Goal: Navigation & Orientation: Find specific page/section

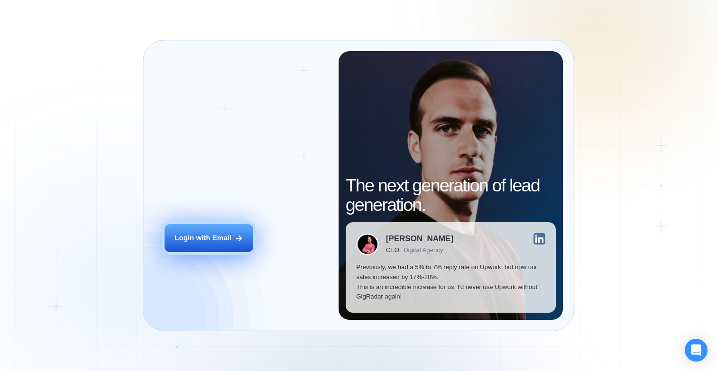
click at [224, 232] on button "Login with Email" at bounding box center [208, 238] width 89 height 28
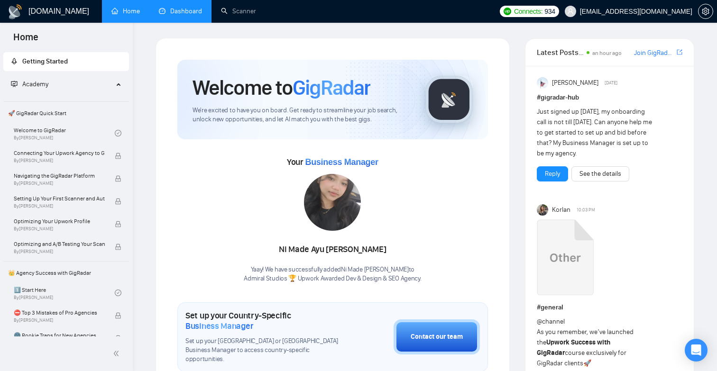
click at [186, 15] on link "Dashboard" at bounding box center [180, 11] width 43 height 8
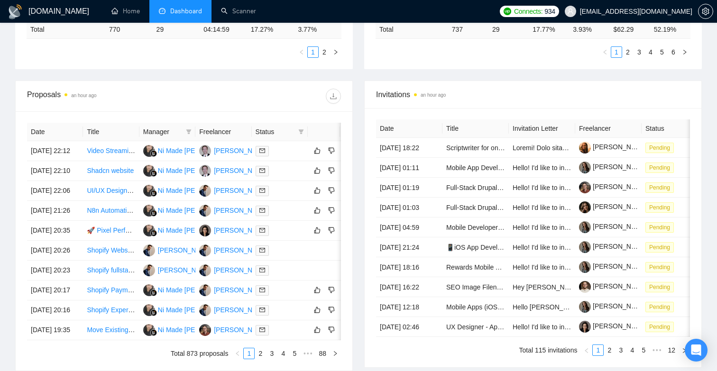
scroll to position [308, 0]
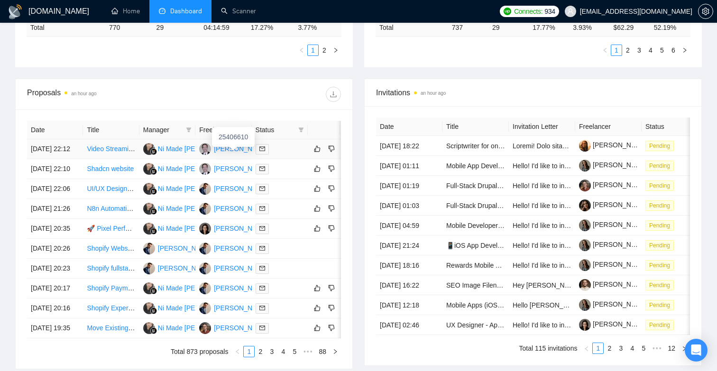
click at [227, 152] on div "Vladimir Proseanic" at bounding box center [241, 149] width 54 height 10
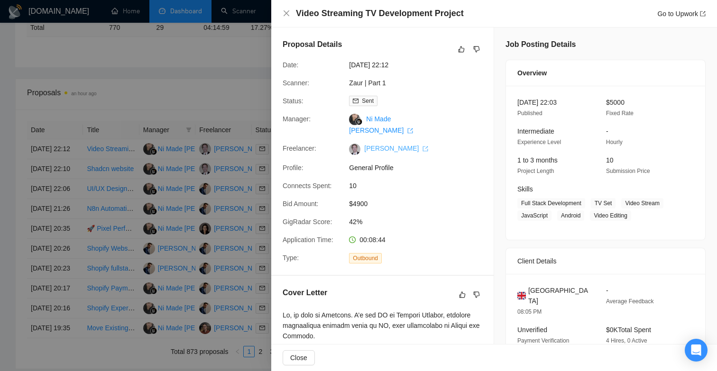
drag, startPoint x: 363, startPoint y: 148, endPoint x: 419, endPoint y: 151, distance: 56.9
click at [419, 151] on span "Vladimir Proseanic" at bounding box center [394, 149] width 68 height 8
copy link "Vladimir Proseanic"
click at [154, 96] on div at bounding box center [358, 185] width 717 height 371
